Goal: Task Accomplishment & Management: Use online tool/utility

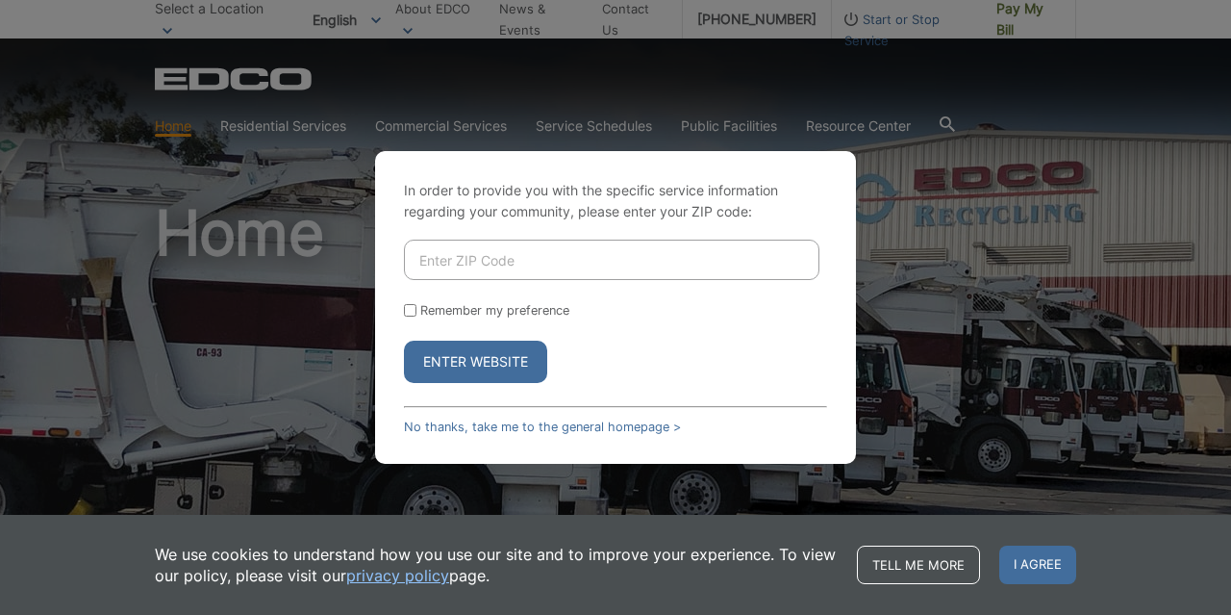
click at [472, 350] on button "Enter Website" at bounding box center [475, 361] width 143 height 42
click at [473, 428] on link "No thanks, take me to the general homepage >" at bounding box center [542, 426] width 277 height 14
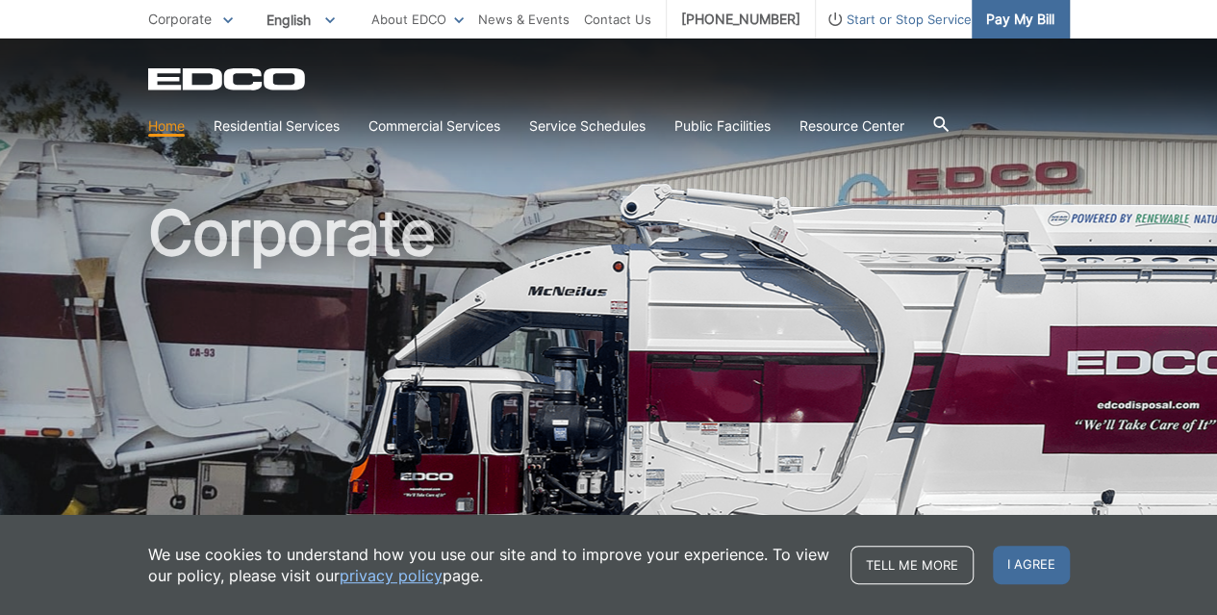
click at [997, 22] on span "Pay My Bill" at bounding box center [1020, 19] width 68 height 21
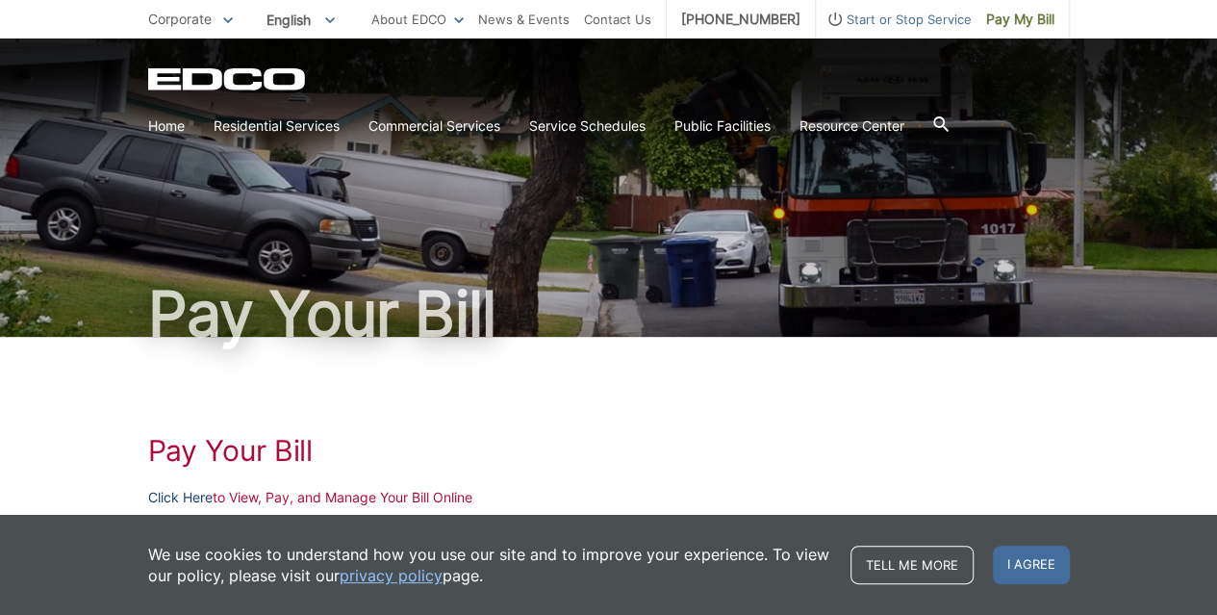
click at [174, 493] on link "Click Here" at bounding box center [180, 497] width 64 height 21
